Goal: Transaction & Acquisition: Download file/media

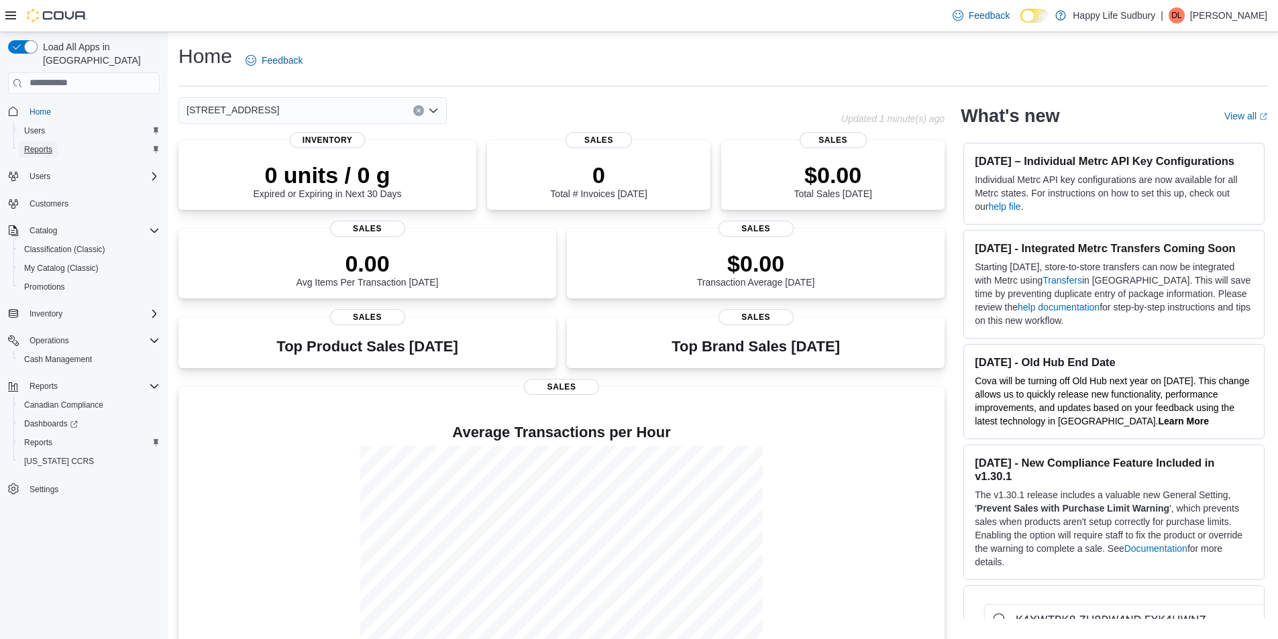
click at [48, 144] on span "Reports" at bounding box center [38, 149] width 28 height 11
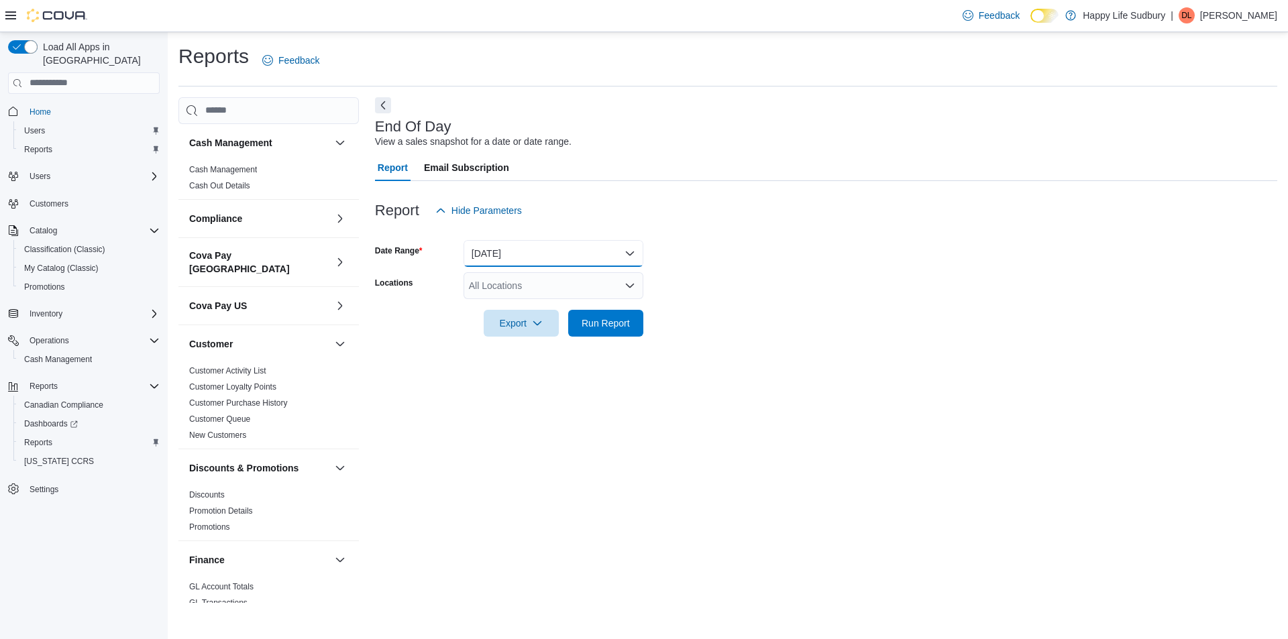
click at [622, 254] on button "[DATE]" at bounding box center [554, 253] width 180 height 27
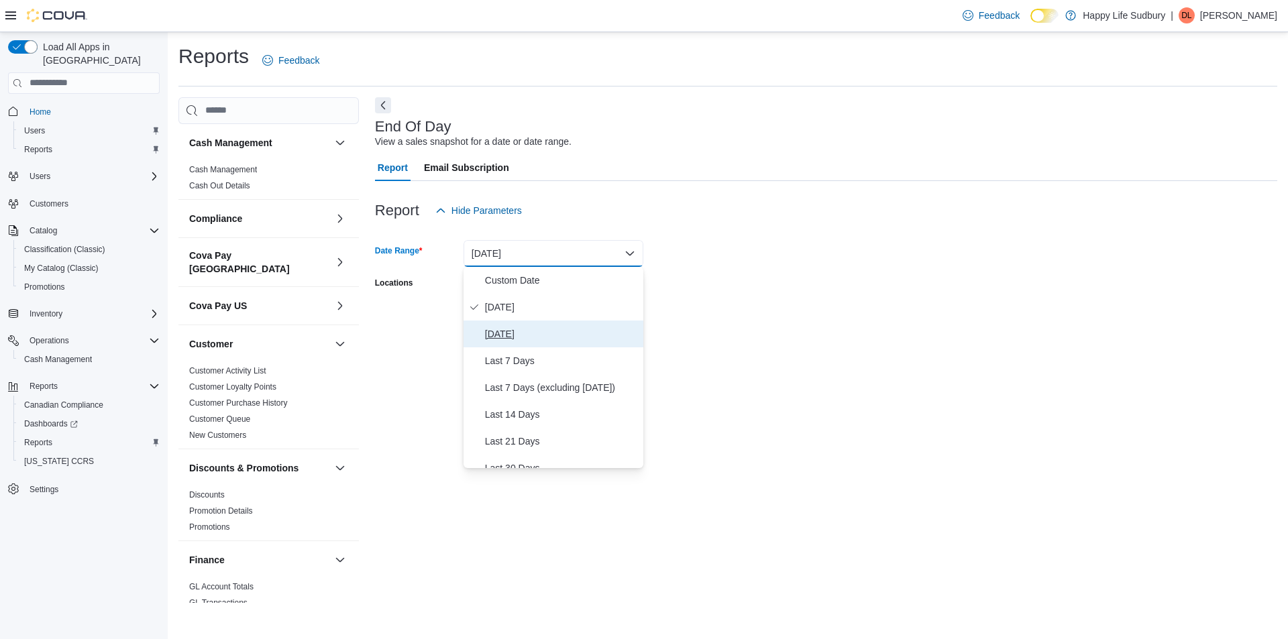
click at [551, 330] on span "[DATE]" at bounding box center [561, 334] width 153 height 16
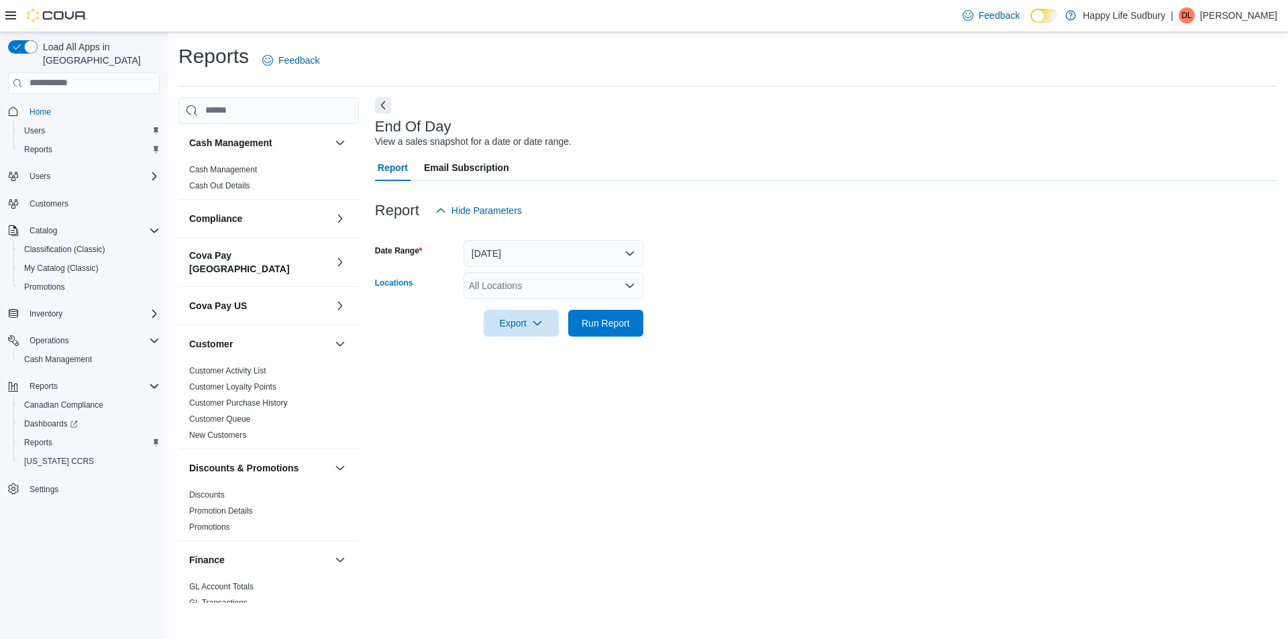
click at [627, 284] on icon "Open list of options" at bounding box center [630, 285] width 8 height 4
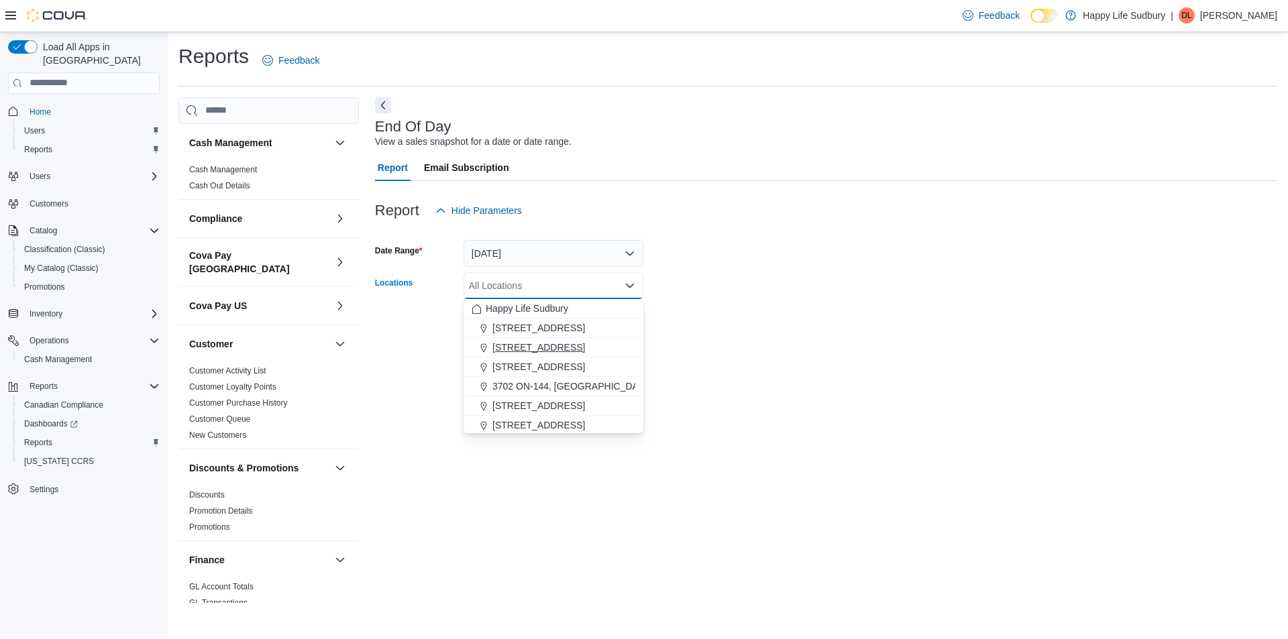
click at [547, 346] on span "[STREET_ADDRESS]" at bounding box center [538, 347] width 93 height 13
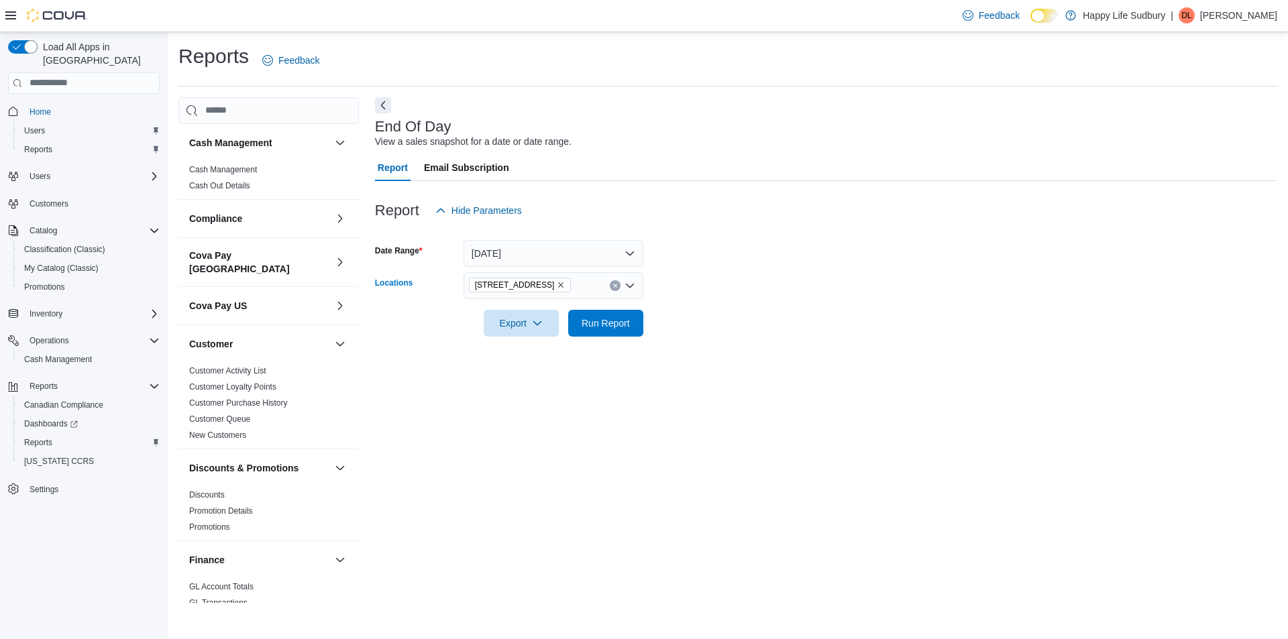
scroll to position [419, 0]
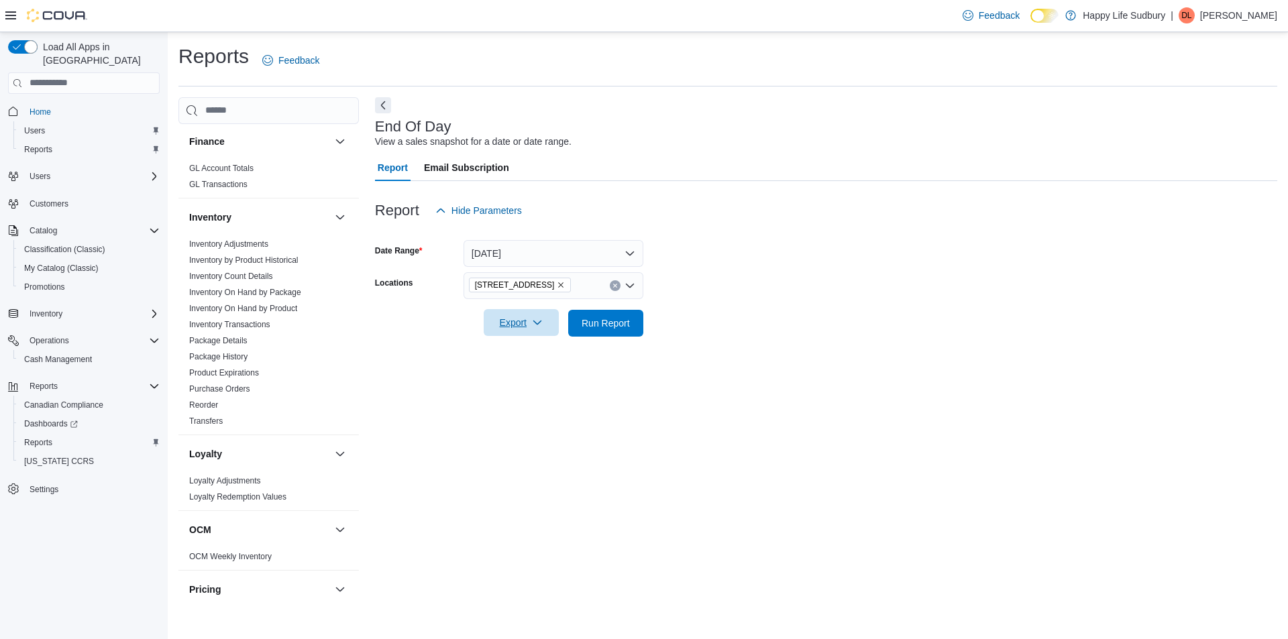
click at [521, 330] on span "Export" at bounding box center [521, 322] width 59 height 27
click at [531, 372] on span "Export to Pdf" at bounding box center [523, 377] width 60 height 11
drag, startPoint x: 326, startPoint y: 207, endPoint x: 335, endPoint y: 226, distance: 21.6
click at [332, 209] on button "button" at bounding box center [340, 217] width 16 height 16
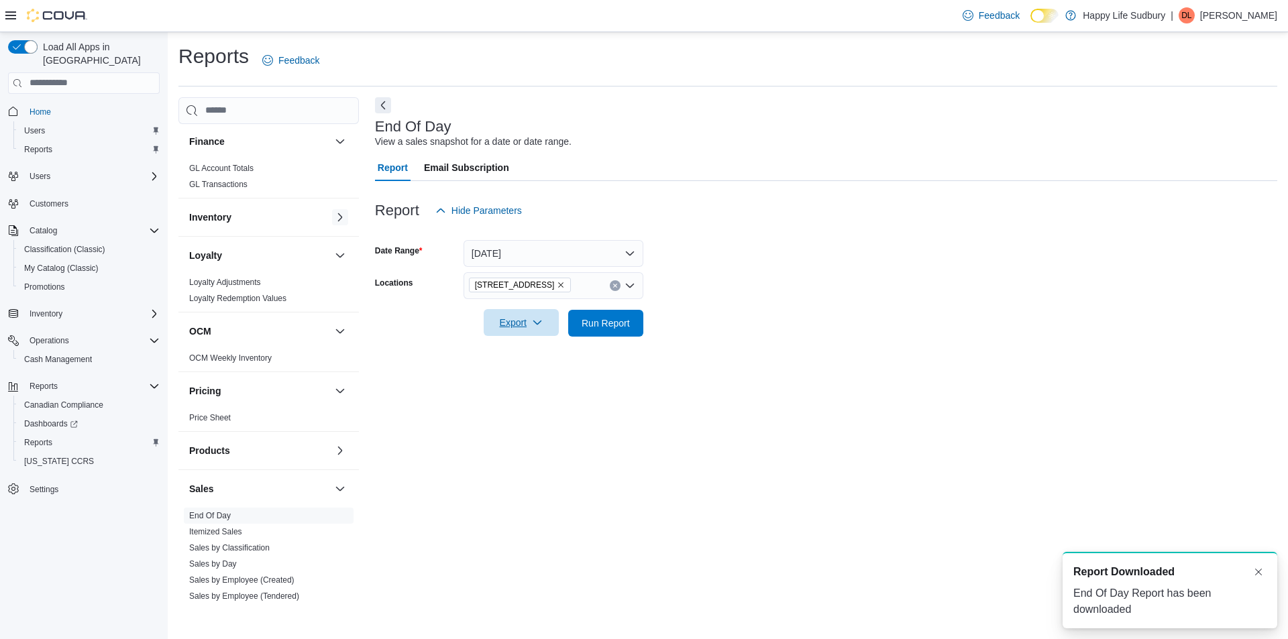
scroll to position [0, 0]
